Goal: Task Accomplishment & Management: Manage account settings

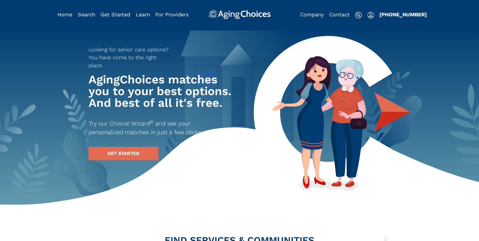
click at [371, 15] on img "Popover trigger" at bounding box center [370, 15] width 7 height 7
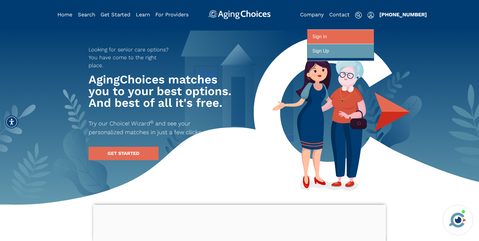
click at [342, 36] on div at bounding box center [340, 36] width 57 height 11
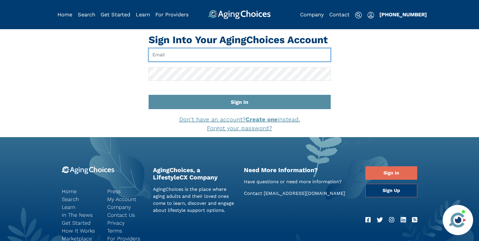
type input "pwilcox@lifestylecx.com"
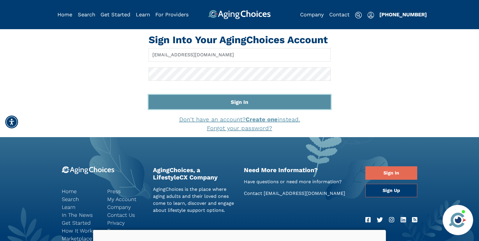
click at [256, 101] on button "Sign In" at bounding box center [240, 102] width 182 height 14
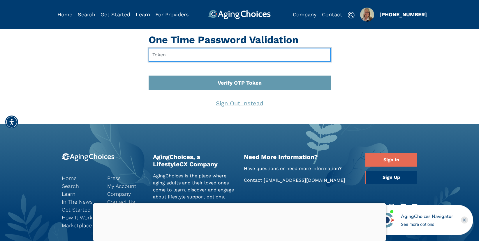
click at [177, 54] on input "text" at bounding box center [240, 54] width 182 height 13
type input "290180"
click at [149, 75] on button "Verify OTP Token" at bounding box center [240, 82] width 182 height 14
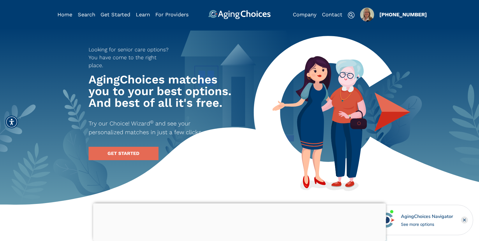
click at [365, 17] on img "Popover trigger" at bounding box center [367, 15] width 14 height 14
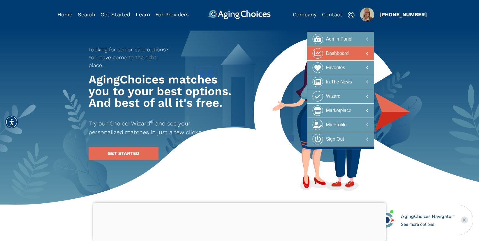
click at [356, 52] on div at bounding box center [340, 53] width 57 height 11
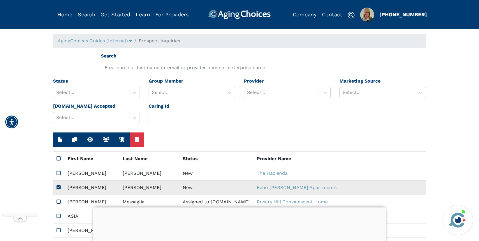
click at [186, 187] on td "New" at bounding box center [216, 187] width 74 height 14
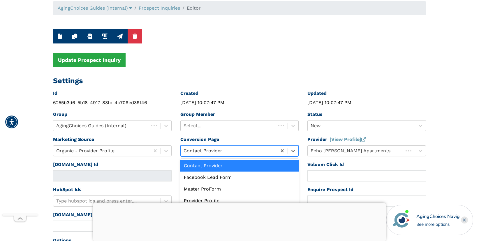
click at [186, 156] on div "option Contact Provider selected, 1 of 7. 7 results available. Use Up and Down …" at bounding box center [239, 150] width 119 height 11
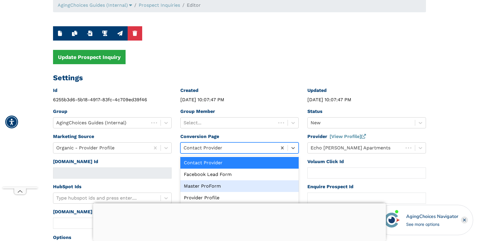
scroll to position [37, 0]
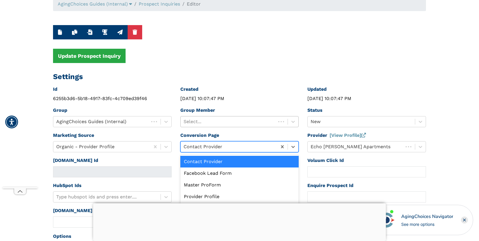
click at [219, 124] on div at bounding box center [229, 121] width 90 height 8
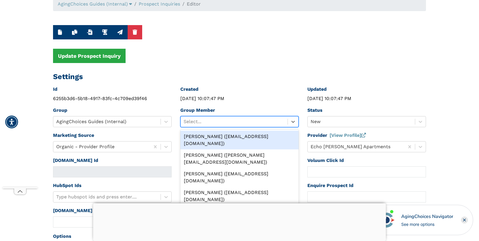
click at [218, 137] on div "Peggy Wilcox (pwilcox@lifestylecx.com)" at bounding box center [239, 140] width 119 height 19
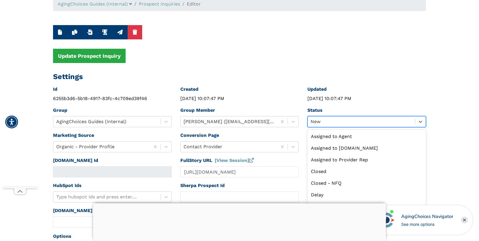
click at [319, 123] on div at bounding box center [361, 121] width 101 height 8
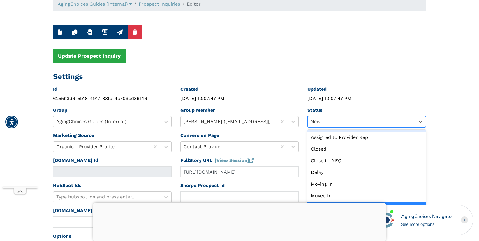
scroll to position [0, 0]
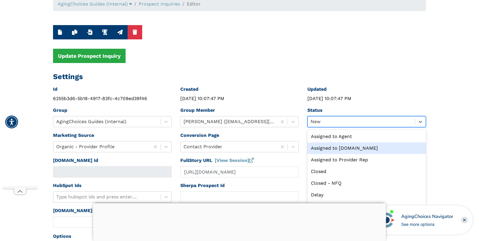
click at [341, 148] on div "Assigned to Caring.com" at bounding box center [366, 148] width 119 height 12
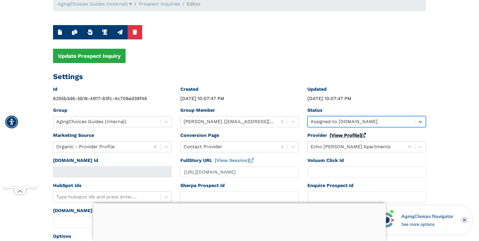
click at [343, 136] on link "[View Profile]" at bounding box center [347, 135] width 36 height 6
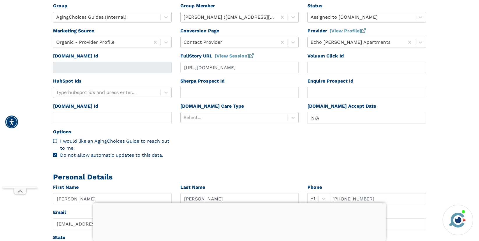
scroll to position [154, 0]
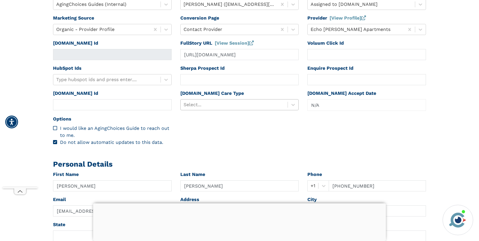
click at [240, 104] on div at bounding box center [234, 104] width 101 height 8
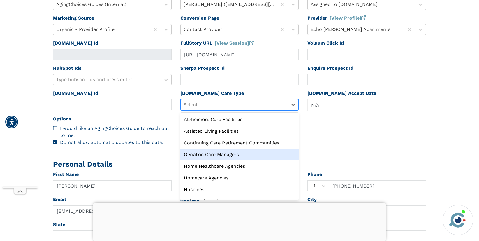
scroll to position [20, 0]
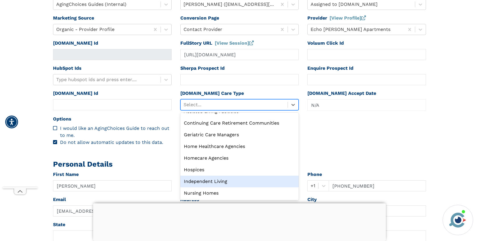
click at [213, 182] on div "Independent Living" at bounding box center [239, 181] width 119 height 12
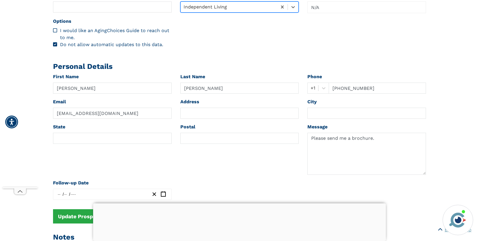
scroll to position [274, 0]
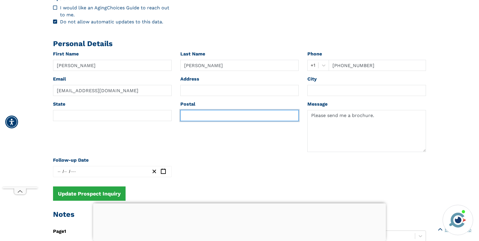
click at [198, 116] on input "text" at bounding box center [239, 115] width 119 height 11
paste input "57701"
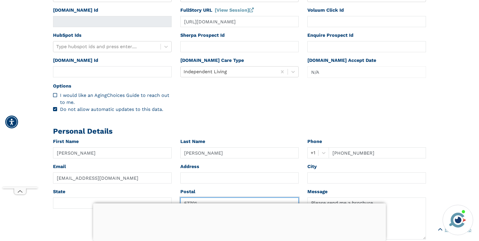
scroll to position [0, 0]
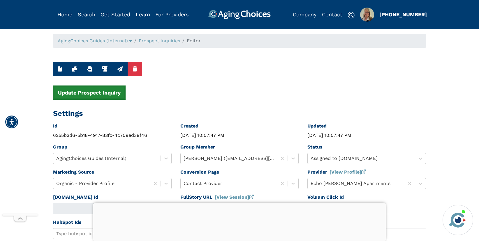
type input "57701"
click at [109, 91] on button "Update Prospect Inquiry" at bounding box center [89, 92] width 73 height 14
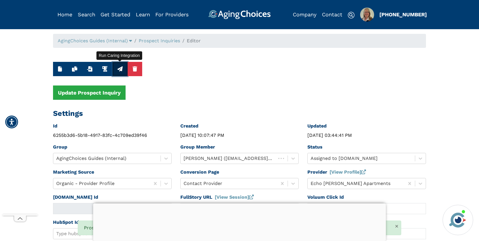
click at [119, 68] on icon "button" at bounding box center [119, 68] width 5 height 5
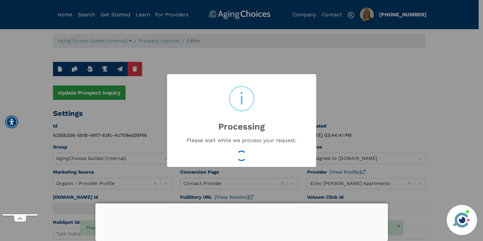
type input "16584099"
type input "Sep 5, 2025 03:44:43 PM"
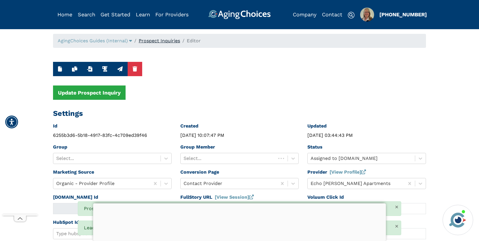
click at [167, 40] on link "Prospect Inquiries" at bounding box center [159, 41] width 41 height 6
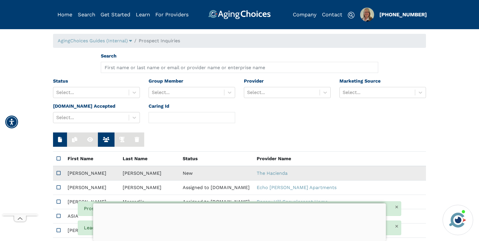
click at [145, 173] on td "Romero" at bounding box center [149, 173] width 60 height 15
type input "https://app.fullstory.com/ui/KWY46/session/c7f3e2ba-6978-478a-958e-c681d3bec24f…"
type input "N/A"
type input "Jessica"
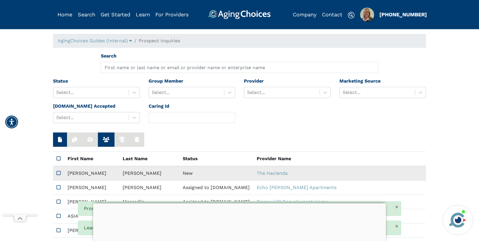
type input "Romero"
type input "5593752591"
type input "jess79@live.com"
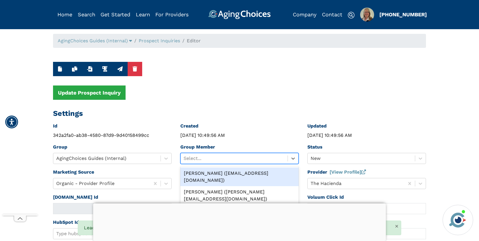
click at [257, 157] on div at bounding box center [234, 158] width 101 height 8
click at [247, 174] on div "Peggy Wilcox (pwilcox@lifestylecx.com)" at bounding box center [239, 176] width 119 height 19
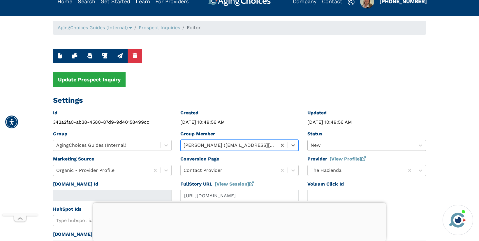
click at [323, 151] on div "New" at bounding box center [366, 145] width 119 height 11
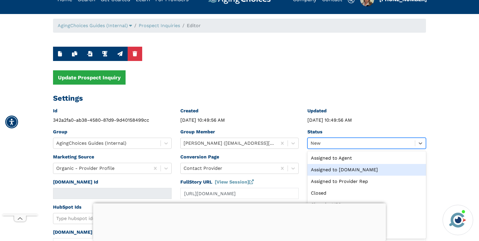
click at [332, 168] on div "Assigned to Caring.com" at bounding box center [366, 170] width 119 height 12
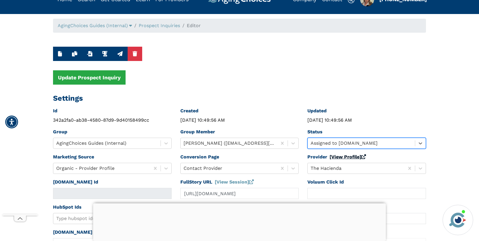
click at [334, 158] on link "[View Profile]" at bounding box center [347, 157] width 36 height 6
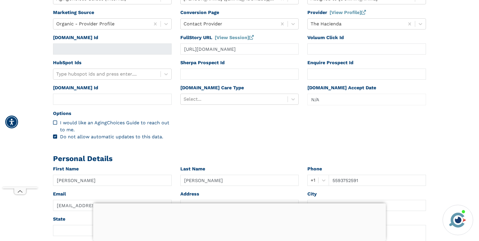
scroll to position [204, 0]
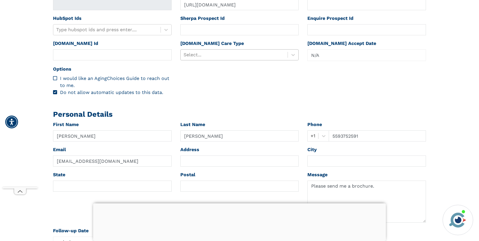
click at [232, 56] on div at bounding box center [234, 55] width 101 height 8
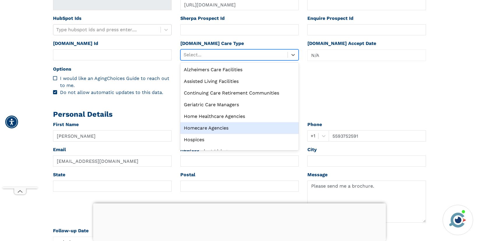
scroll to position [20, 0]
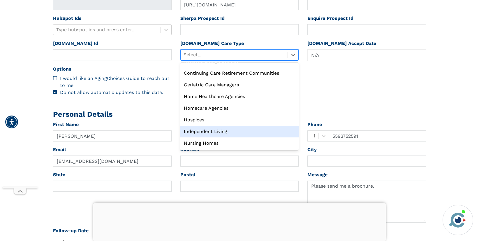
click at [207, 130] on div "Independent Living" at bounding box center [239, 132] width 119 height 12
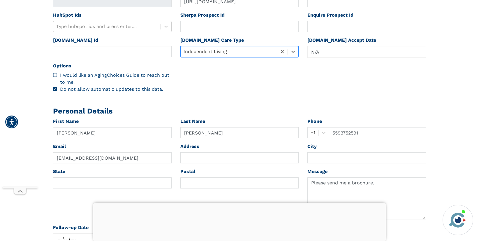
scroll to position [212, 0]
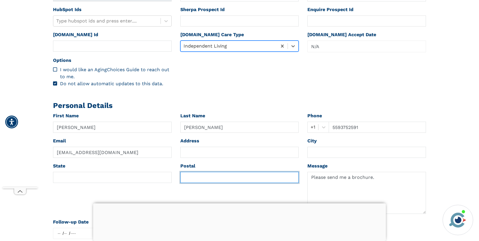
click at [187, 177] on input "text" at bounding box center [239, 177] width 119 height 11
paste input "93705"
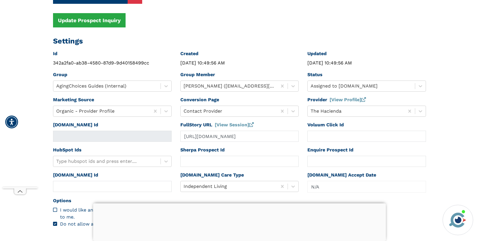
scroll to position [0, 0]
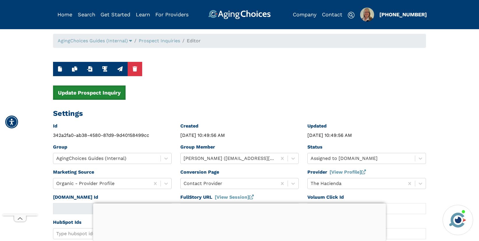
type input "93705"
click at [117, 92] on button "Update Prospect Inquiry" at bounding box center [89, 92] width 73 height 14
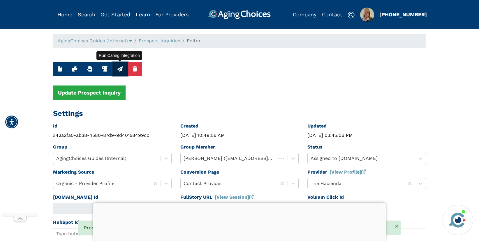
click at [120, 67] on icon "button" at bounding box center [119, 68] width 5 height 5
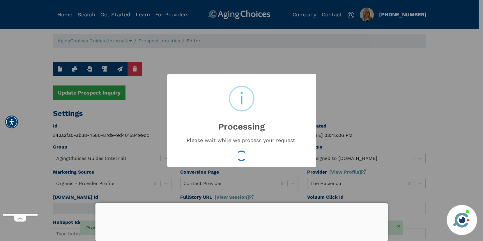
type input "16584106"
type input "Sep 5, 2025 03:45:08 PM"
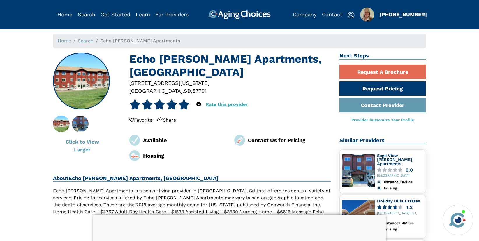
click at [192, 90] on div "57701" at bounding box center [199, 91] width 14 height 8
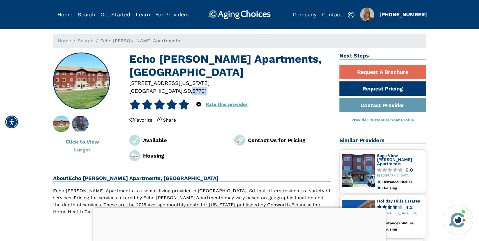
click at [192, 90] on div "57701" at bounding box center [199, 91] width 14 height 8
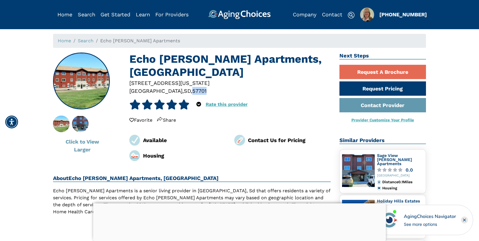
copy div "57701"
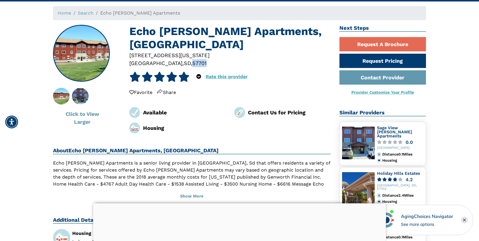
scroll to position [35, 0]
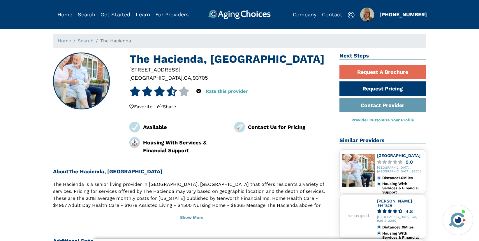
click at [193, 78] on div "93705" at bounding box center [200, 78] width 15 height 8
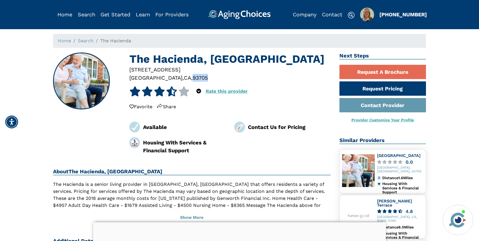
click at [193, 78] on div "93705" at bounding box center [200, 78] width 15 height 8
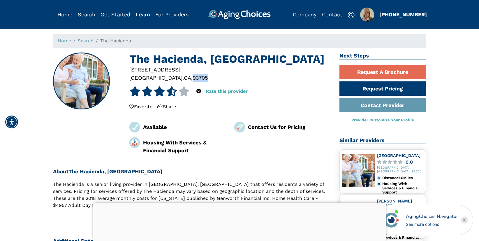
copy div "93705"
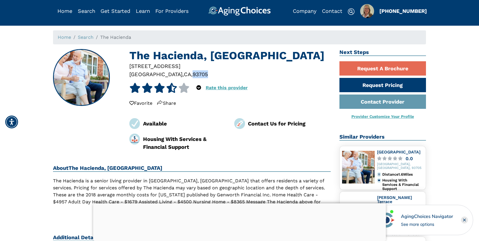
scroll to position [4, 0]
